Goal: Transaction & Acquisition: Purchase product/service

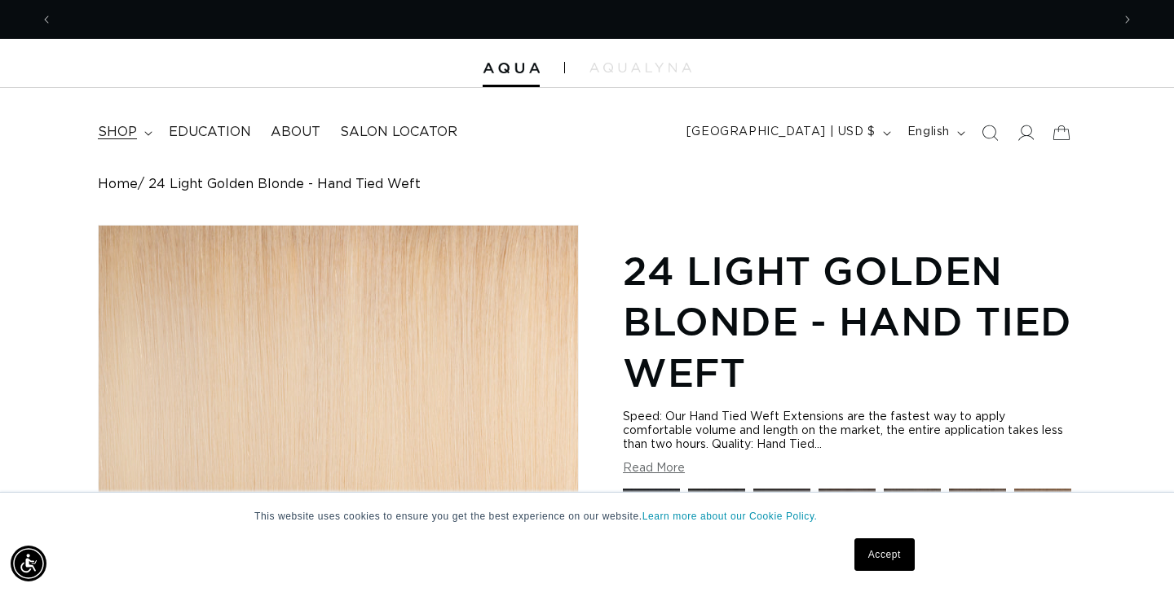
scroll to position [0, 1058]
click at [121, 126] on span "shop" at bounding box center [117, 132] width 39 height 17
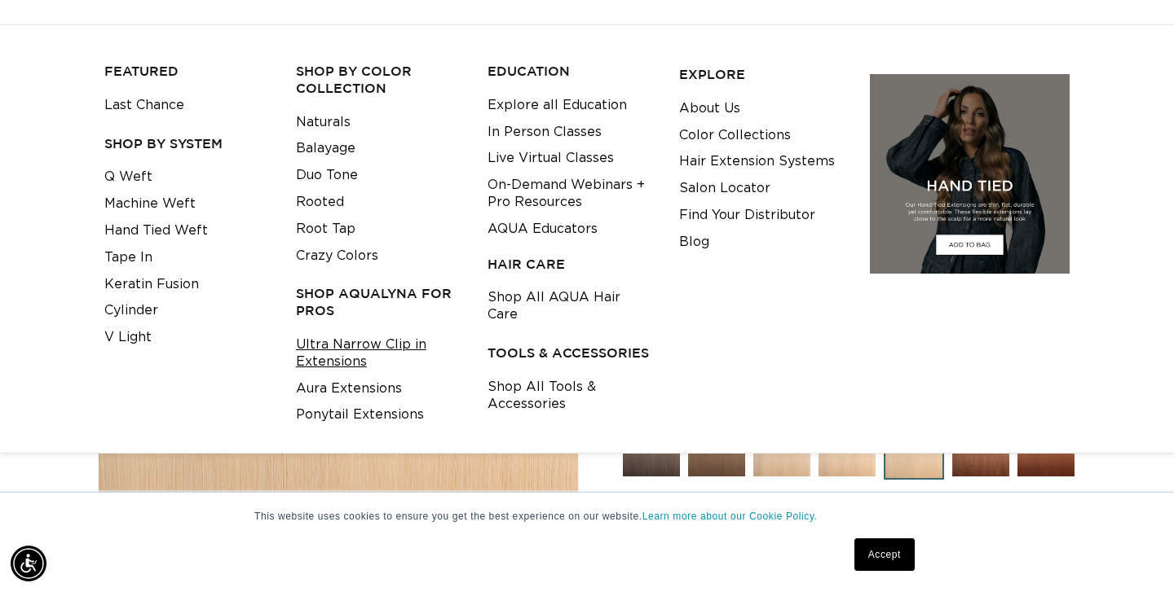
scroll to position [0, 0]
click at [311, 413] on link "Ponytail Extensions" at bounding box center [360, 415] width 128 height 27
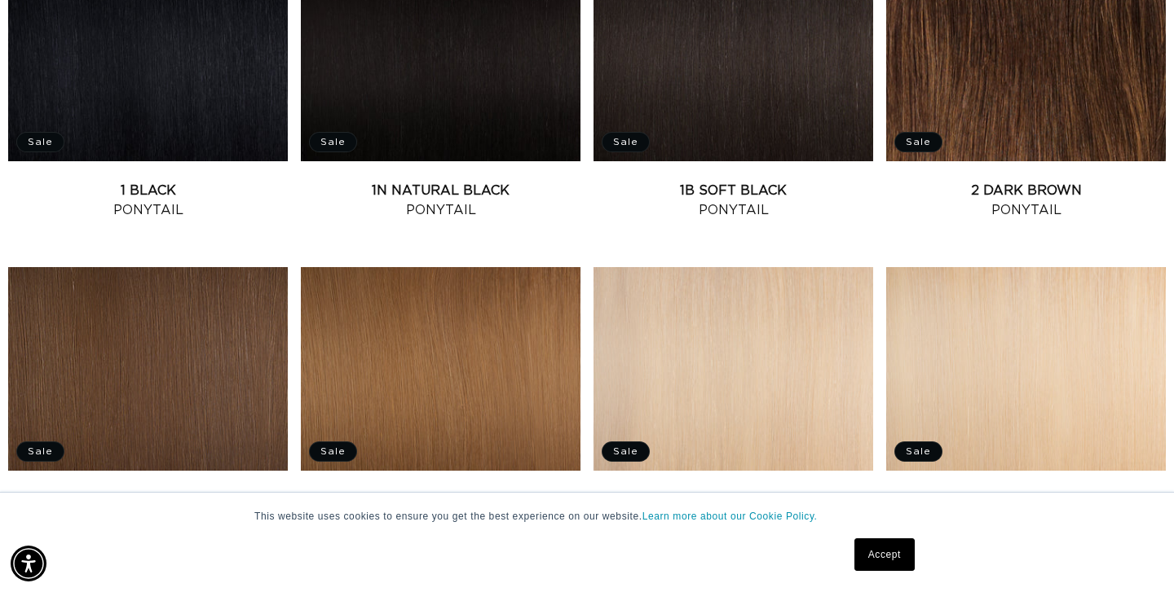
scroll to position [714, 0]
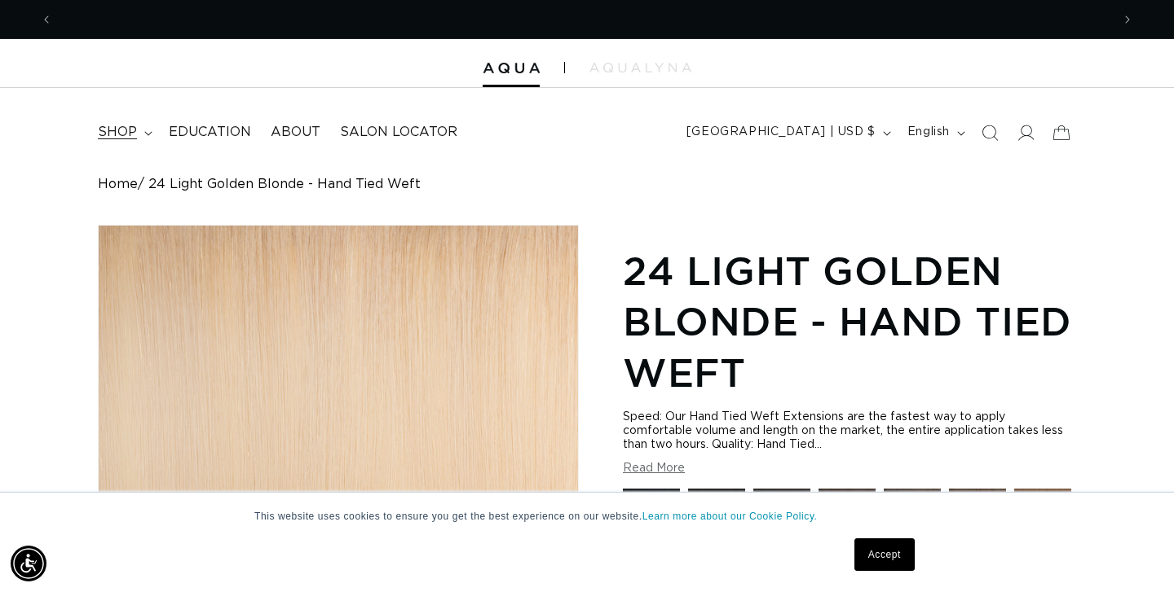
scroll to position [0, 1058]
click at [141, 133] on summary "shop" at bounding box center [123, 132] width 71 height 37
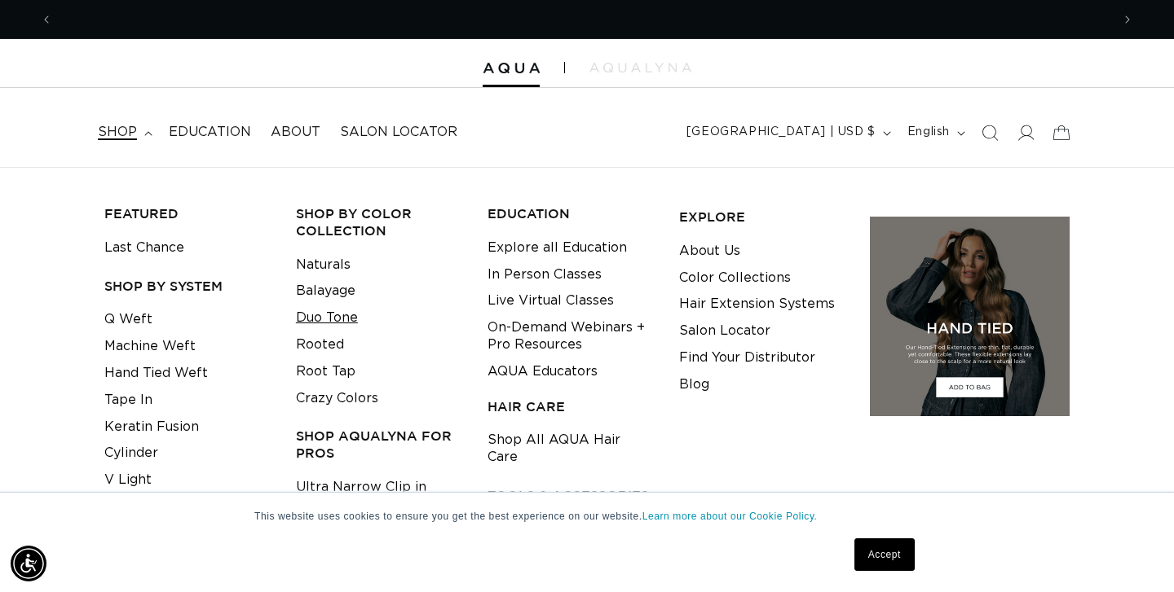
scroll to position [0, 2116]
click at [325, 315] on link "Duo Tone" at bounding box center [327, 318] width 62 height 27
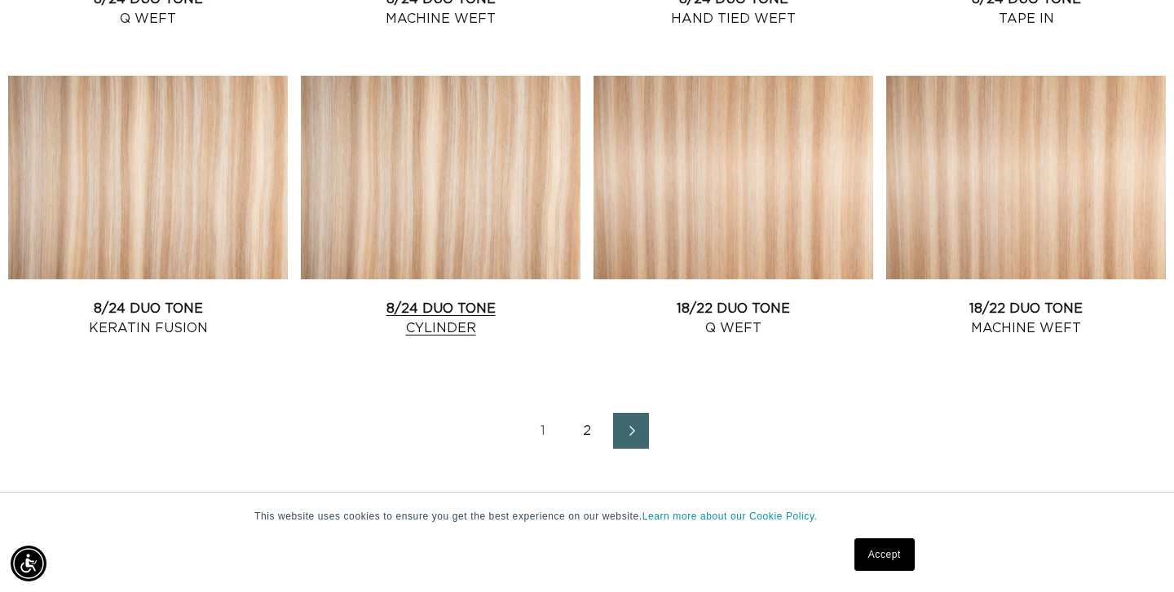
scroll to position [0, 1058]
click at [392, 299] on link "8/24 Duo Tone Cylinder" at bounding box center [441, 318] width 280 height 39
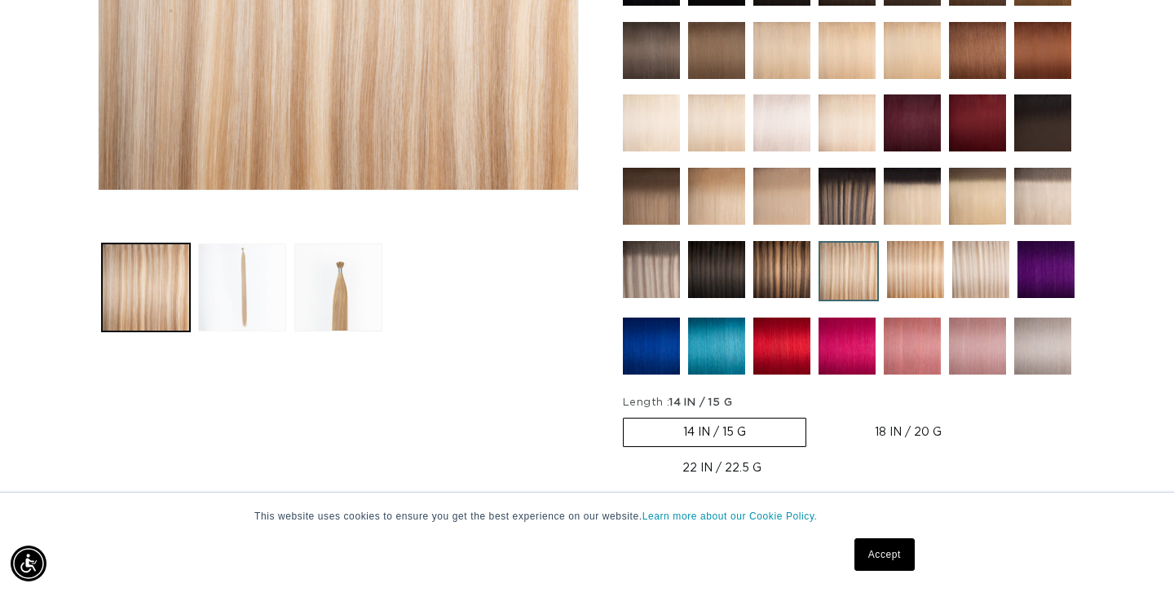
scroll to position [0, 1058]
click at [240, 284] on button "Load image 2 in gallery view" at bounding box center [242, 288] width 88 height 88
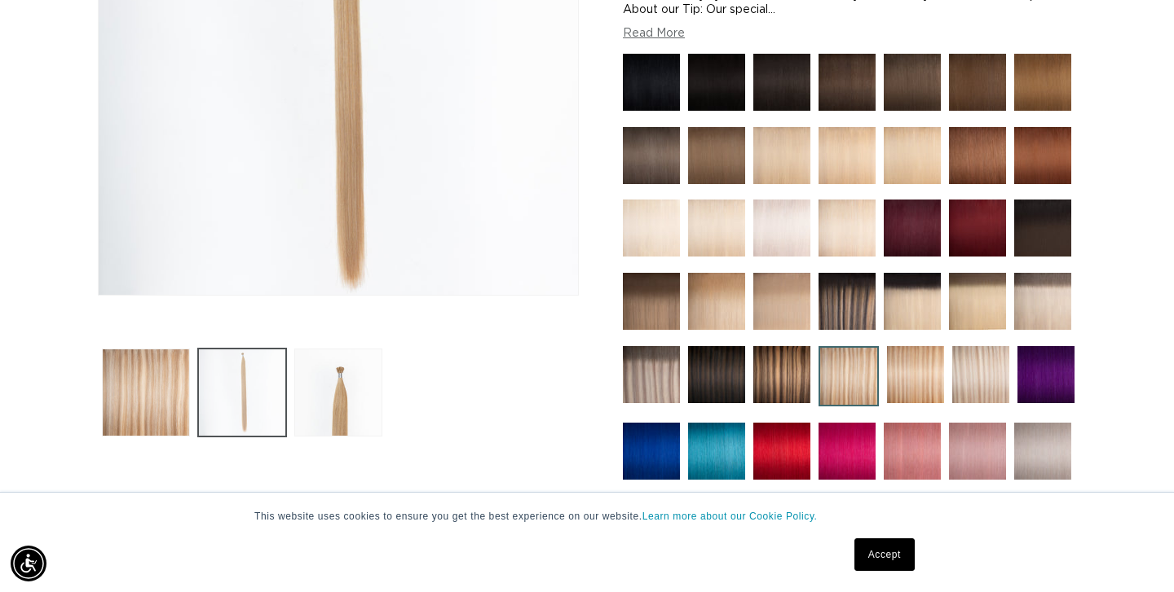
scroll to position [0, 0]
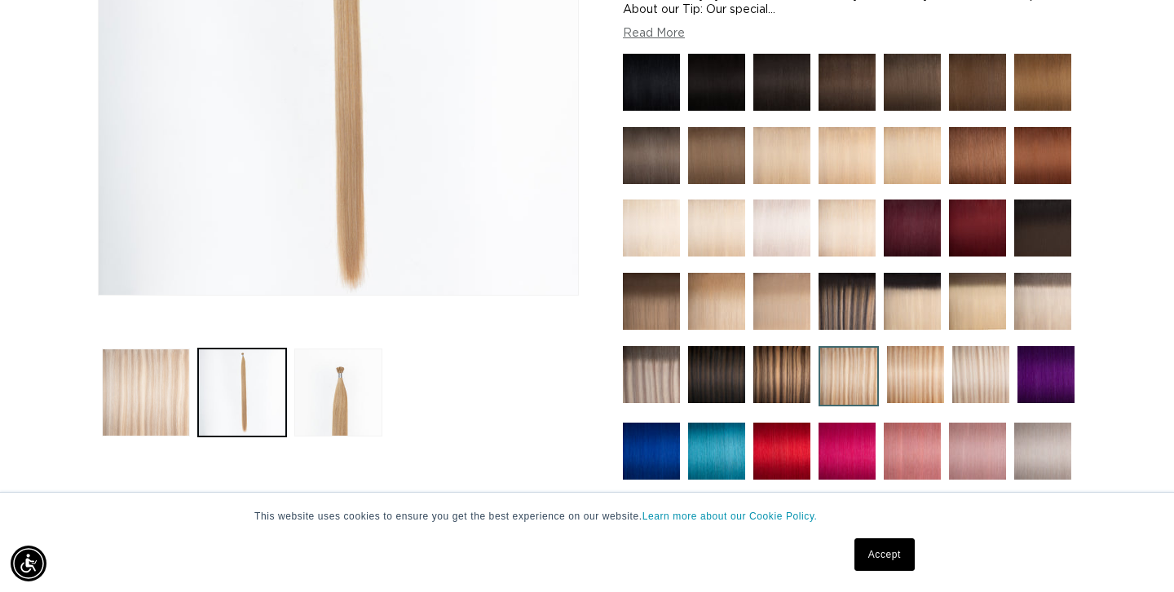
click at [149, 405] on button "Load image 1 in gallery view" at bounding box center [146, 393] width 88 height 88
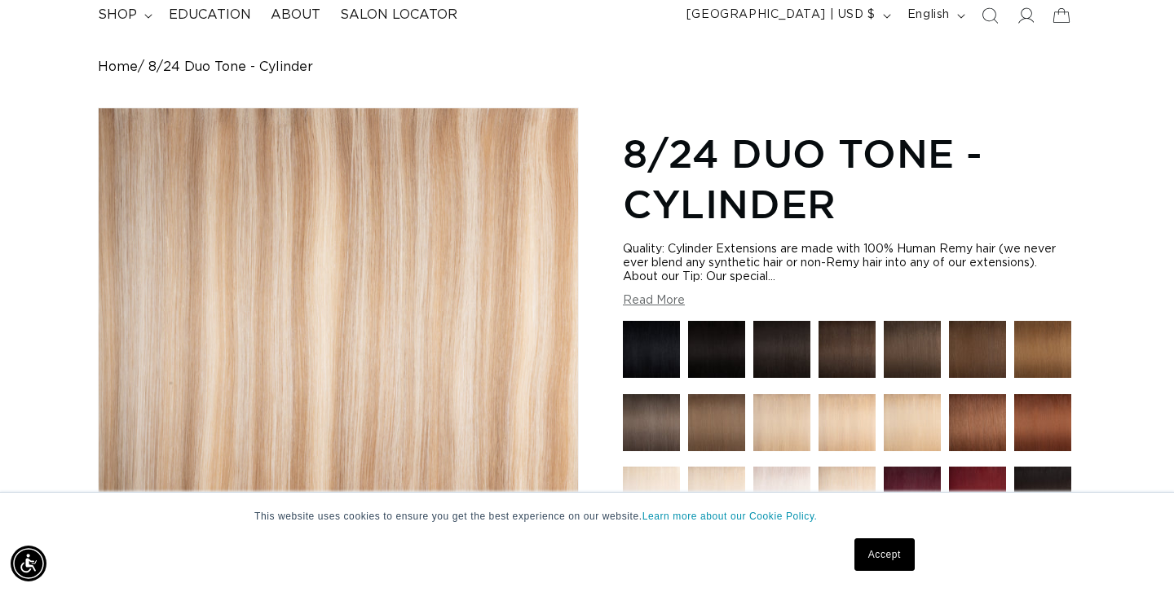
scroll to position [0, 2116]
click at [754, 160] on h1 "8/24 Duo Tone - Cylinder" at bounding box center [849, 179] width 453 height 102
click at [782, 337] on img at bounding box center [781, 349] width 57 height 57
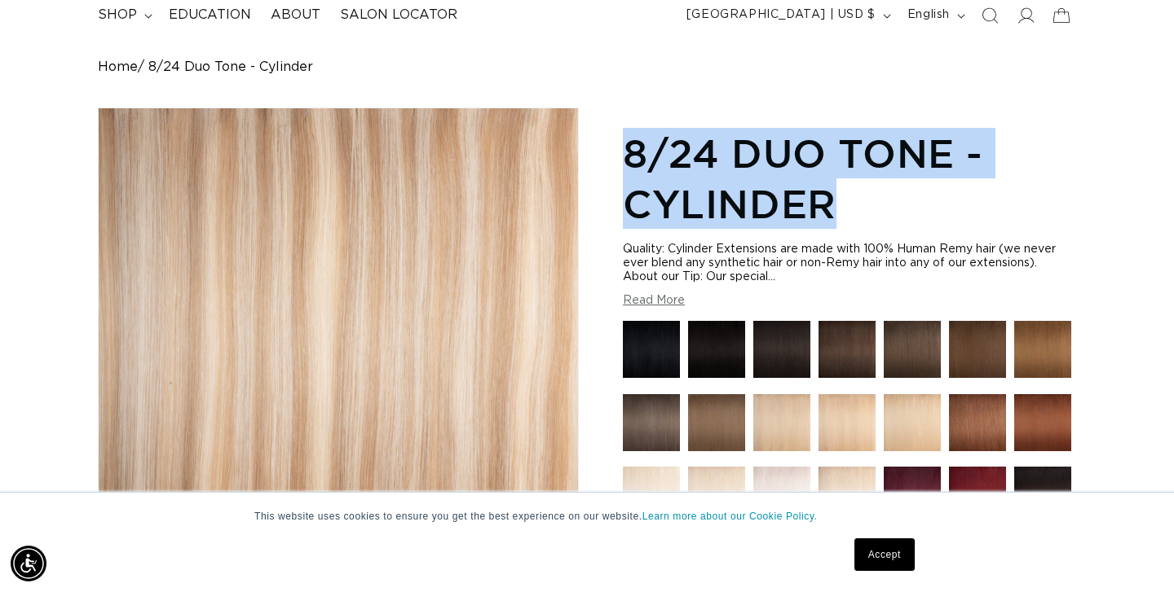
drag, startPoint x: 848, startPoint y: 181, endPoint x: 628, endPoint y: 137, distance: 225.2
click at [628, 137] on h1 "8/24 Duo Tone - Cylinder" at bounding box center [849, 179] width 453 height 102
copy h1 "8/24 Duo Tone - Cylinder"
